Goal: Check status: Check status

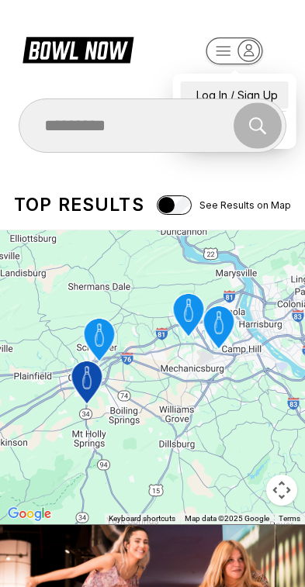
click at [267, 82] on div "Log In / Sign Up" at bounding box center [235, 94] width 108 height 27
select select "**"
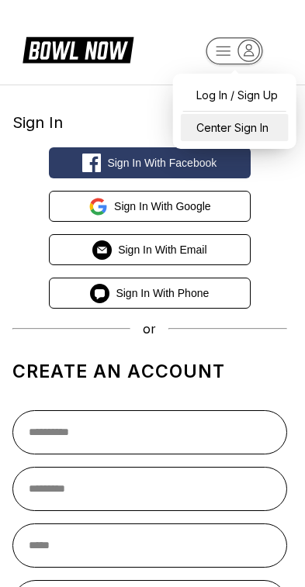
click at [269, 125] on div "Center Sign In" at bounding box center [235, 127] width 108 height 27
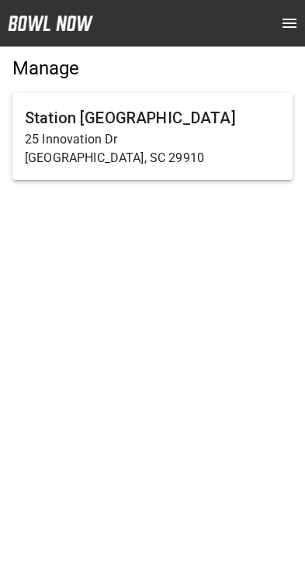
click at [90, 123] on h6 "Station [GEOGRAPHIC_DATA]" at bounding box center [152, 117] width 255 height 25
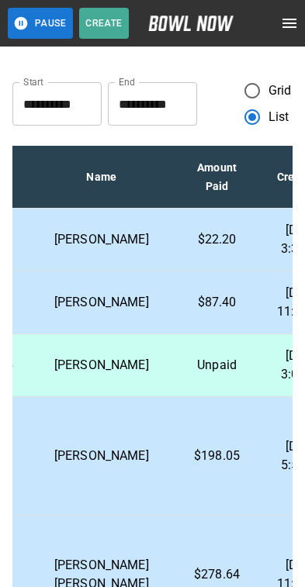
scroll to position [0, 503]
click at [205, 250] on td "$22.20" at bounding box center [217, 240] width 87 height 63
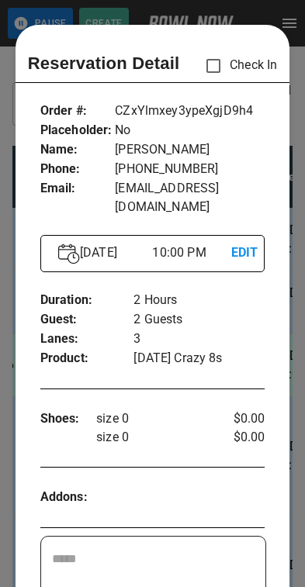
scroll to position [25, 0]
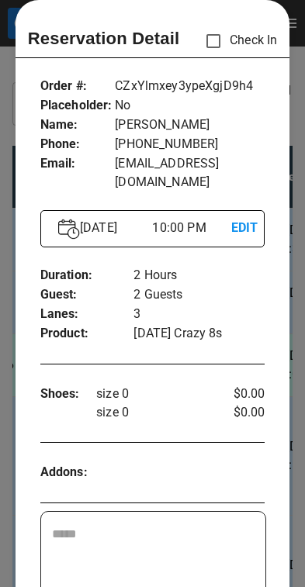
click at [296, 271] on div at bounding box center [152, 293] width 305 height 587
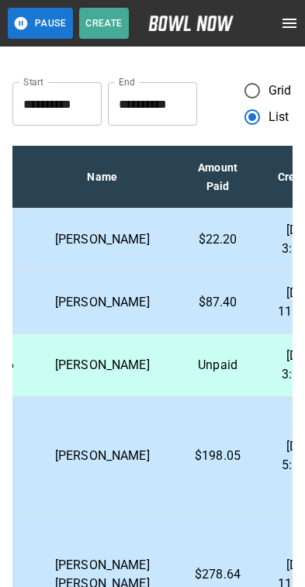
click at [261, 328] on td "Oct 08, 2025 11:06 AM" at bounding box center [304, 302] width 87 height 63
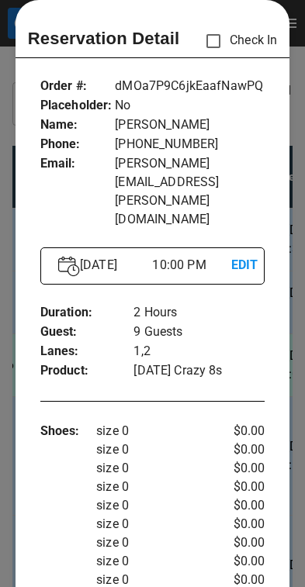
click at [291, 285] on div at bounding box center [152, 293] width 305 height 587
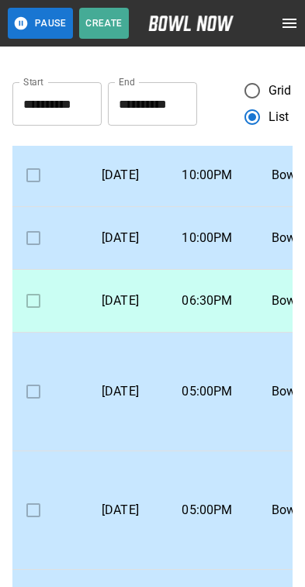
scroll to position [115, 18]
